Goal: Transaction & Acquisition: Purchase product/service

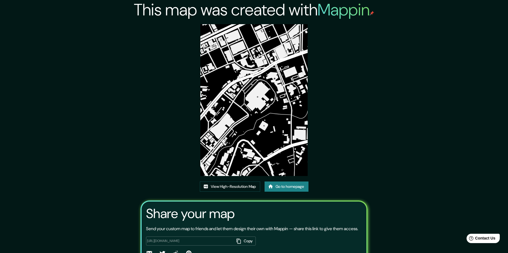
click at [289, 191] on link "Go to homepage" at bounding box center [287, 186] width 44 height 10
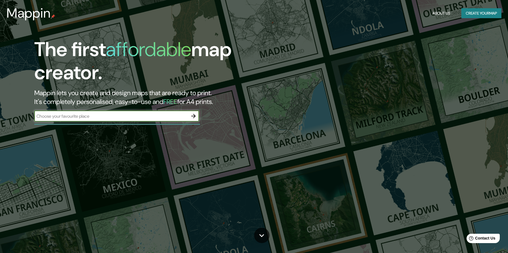
click at [162, 115] on input "text" at bounding box center [111, 116] width 154 height 6
type input "Popayán, [GEOGRAPHIC_DATA], [GEOGRAPHIC_DATA]"
click at [169, 116] on input "Popayán, [GEOGRAPHIC_DATA], [GEOGRAPHIC_DATA]" at bounding box center [111, 116] width 154 height 6
click at [195, 119] on button "button" at bounding box center [193, 115] width 11 height 11
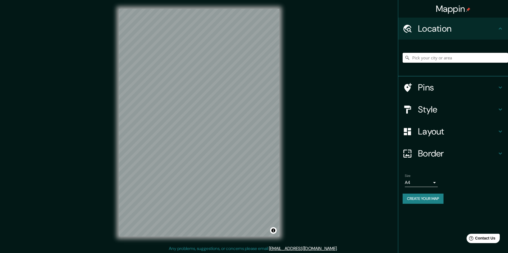
click at [466, 60] on input "Pick your city or area" at bounding box center [455, 58] width 105 height 10
click at [466, 60] on input "ñ" at bounding box center [455, 58] width 105 height 10
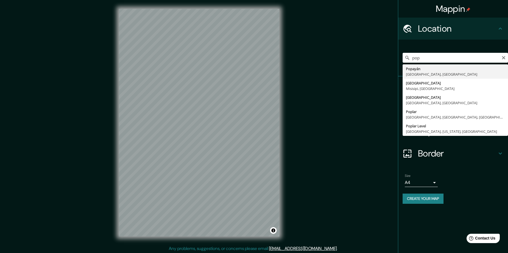
type input "Popayán, [GEOGRAPHIC_DATA], [GEOGRAPHIC_DATA]"
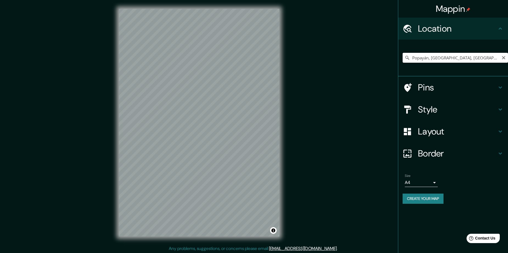
click at [439, 59] on input "Popayán, [GEOGRAPHIC_DATA], [GEOGRAPHIC_DATA]" at bounding box center [455, 58] width 105 height 10
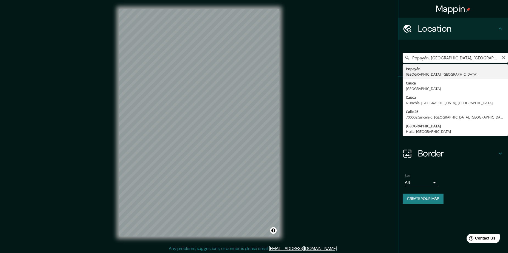
click at [439, 59] on input "Popayán, [GEOGRAPHIC_DATA], [GEOGRAPHIC_DATA]" at bounding box center [455, 58] width 105 height 10
click at [294, 85] on div "Mappin Location [GEOGRAPHIC_DATA], [GEOGRAPHIC_DATA], [GEOGRAPHIC_DATA] [GEOGRA…" at bounding box center [254, 127] width 508 height 254
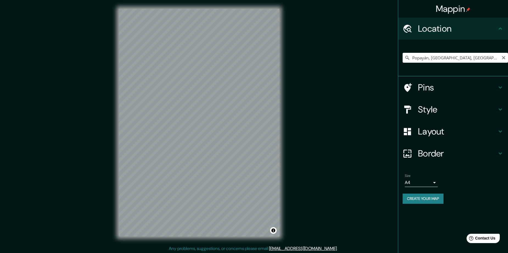
click at [434, 107] on h4 "Style" at bounding box center [457, 109] width 79 height 11
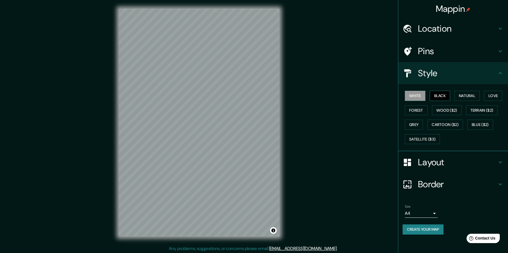
click at [439, 98] on button "Black" at bounding box center [440, 96] width 21 height 10
click at [431, 165] on h4 "Layout" at bounding box center [457, 161] width 79 height 11
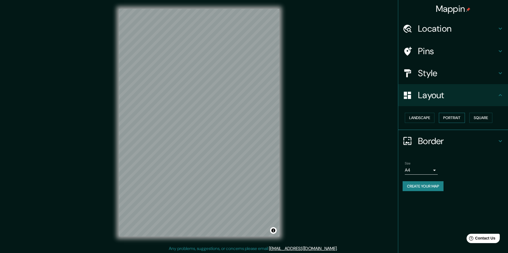
click at [452, 119] on button "Portrait" at bounding box center [452, 118] width 26 height 10
click at [425, 115] on button "Landscape" at bounding box center [420, 118] width 30 height 10
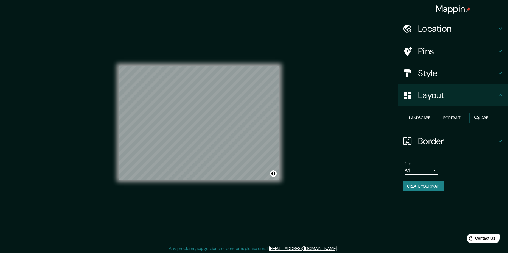
click at [455, 116] on button "Portrait" at bounding box center [452, 118] width 26 height 10
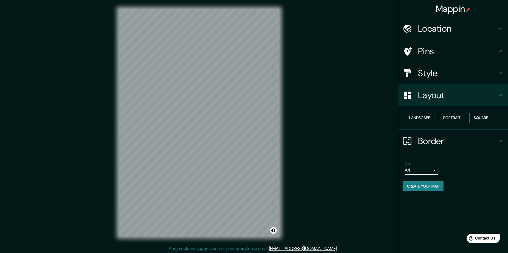
click at [475, 116] on button "Square" at bounding box center [480, 118] width 23 height 10
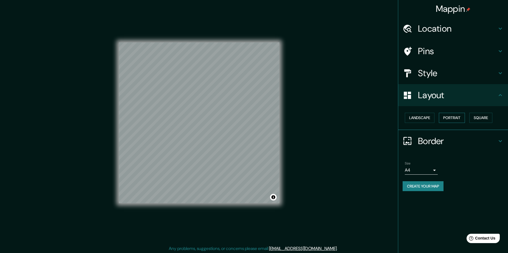
click at [454, 119] on button "Portrait" at bounding box center [452, 118] width 26 height 10
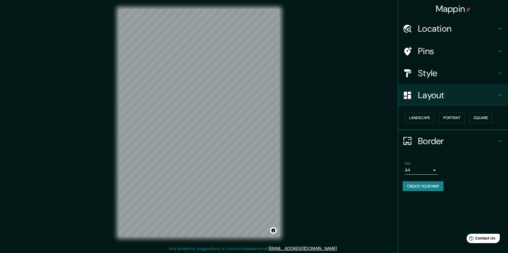
click at [433, 182] on button "Create your map" at bounding box center [423, 186] width 41 height 10
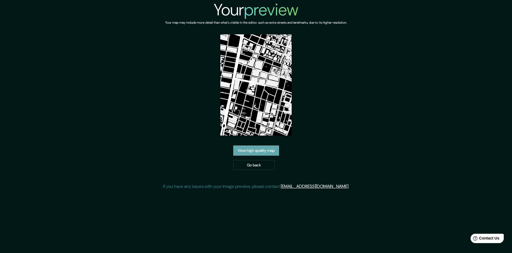
click at [271, 150] on link "View high quality map" at bounding box center [256, 150] width 46 height 10
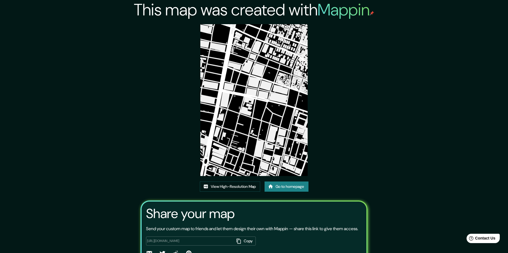
click at [369, 91] on div "This map was created with Mappin View High-Resolution Map Go to homepage Share …" at bounding box center [254, 141] width 240 height 282
